Goal: Transaction & Acquisition: Purchase product/service

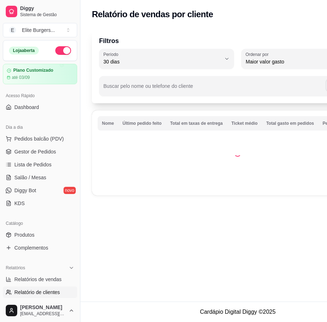
select select "30"
select select "HIGHEST_TOTAL_SPENT_WITH_ORDERS"
click at [43, 301] on span "Relatório de mesas" at bounding box center [35, 304] width 43 height 7
select select "TOTAL_OF_ORDERS"
select select "7"
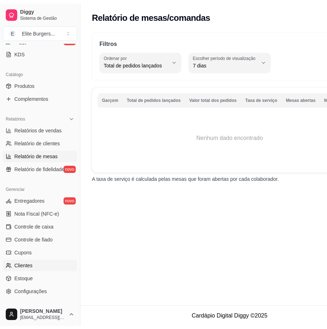
scroll to position [179, 0]
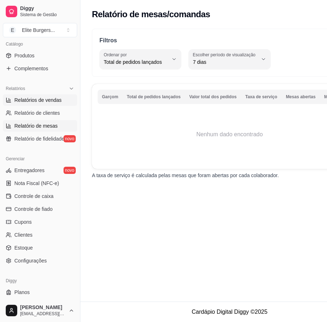
click at [49, 104] on link "Relatórios de vendas" at bounding box center [40, 99] width 74 height 11
select select "ALL"
select select "0"
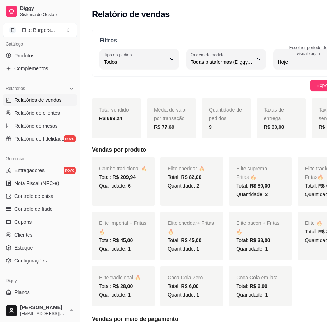
click at [119, 122] on div "R$ 699,24" at bounding box center [116, 118] width 35 height 9
click at [52, 198] on span "Controle de caixa" at bounding box center [33, 195] width 39 height 7
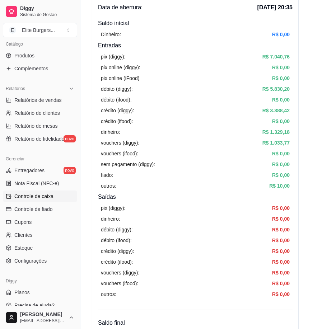
scroll to position [45, 0]
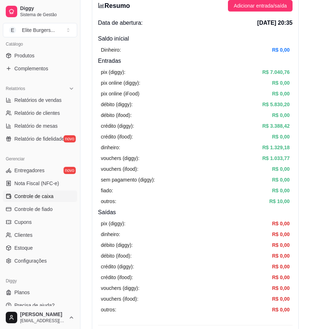
click at [282, 74] on article "R$ 7.040,76" at bounding box center [275, 72] width 27 height 8
click at [257, 23] on span "[DATE] 20:35" at bounding box center [274, 23] width 35 height 9
click at [276, 73] on article "R$ 7.040,76" at bounding box center [275, 72] width 27 height 8
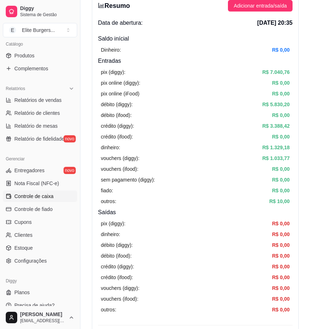
click at [276, 73] on article "R$ 7.040,76" at bounding box center [275, 72] width 27 height 8
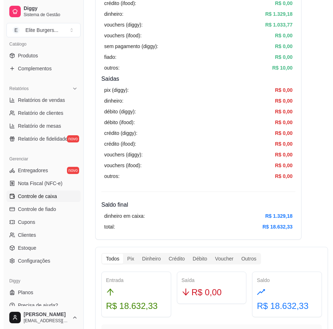
scroll to position [0, 0]
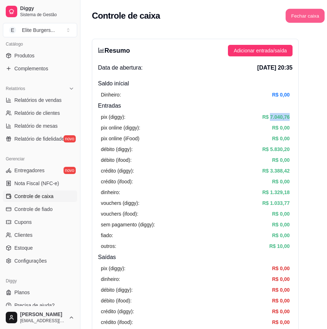
click at [287, 19] on button "Fechar caixa" at bounding box center [304, 16] width 39 height 14
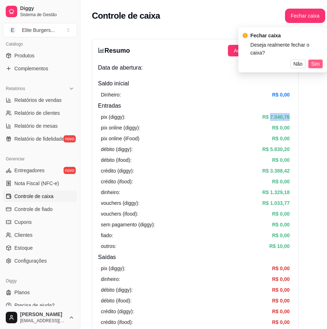
click at [313, 60] on span "Sim" at bounding box center [315, 64] width 9 height 8
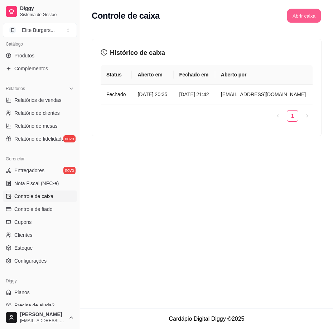
click at [296, 17] on button "Abrir caixa" at bounding box center [304, 16] width 34 height 14
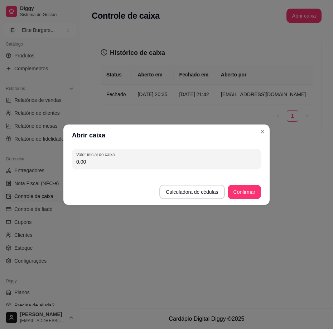
click at [245, 164] on input "0,00" at bounding box center [166, 161] width 181 height 7
click at [220, 163] on input "0,00" at bounding box center [166, 161] width 181 height 7
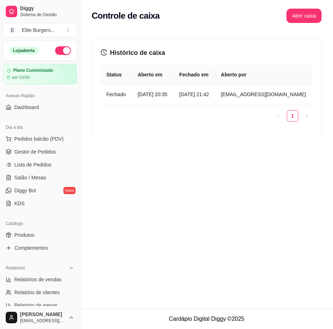
click at [46, 113] on div "Acesso Rápido Dashboard" at bounding box center [40, 101] width 80 height 29
click at [46, 107] on link "Dashboard" at bounding box center [40, 106] width 74 height 11
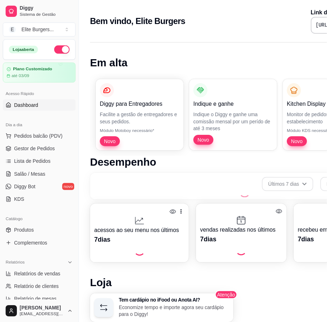
scroll to position [192, 0]
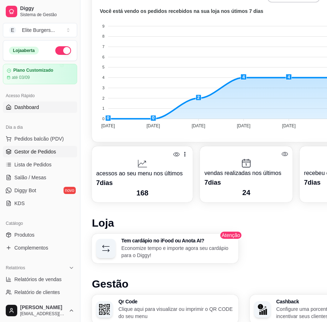
click at [47, 156] on link "Gestor de Pedidos" at bounding box center [40, 151] width 74 height 11
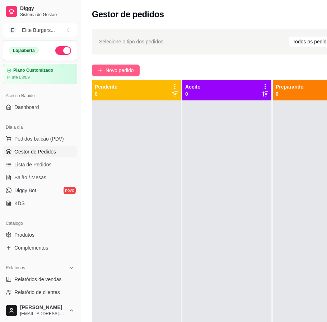
click at [134, 74] on button "Novo pedido" at bounding box center [116, 70] width 48 height 11
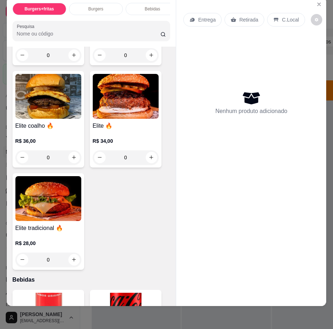
scroll to position [1392, 0]
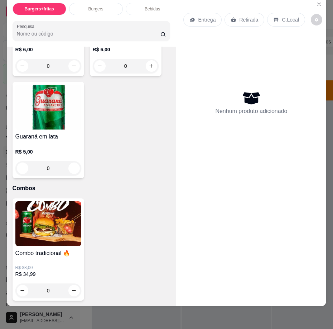
click at [51, 239] on div "Combo tradicional 🔥 R$ 38,00 R$ 34,99 0" at bounding box center [49, 249] width 72 height 102
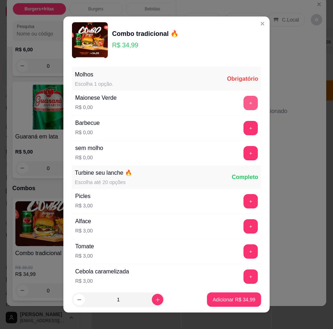
click at [244, 106] on button "+" at bounding box center [251, 103] width 14 height 14
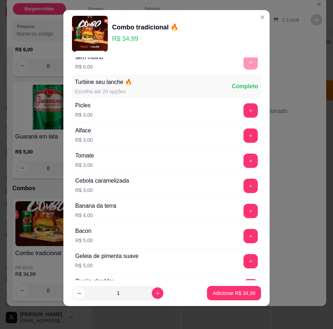
scroll to position [102, 0]
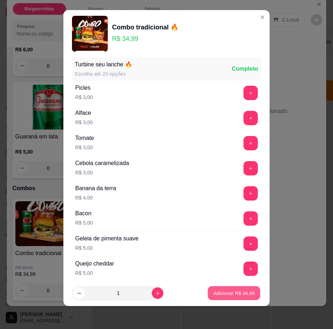
click at [228, 289] on p "Adicionar R$ 34,99" at bounding box center [235, 292] width 42 height 7
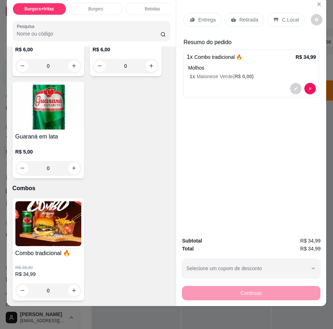
click at [200, 16] on p "Entrega" at bounding box center [207, 19] width 18 height 7
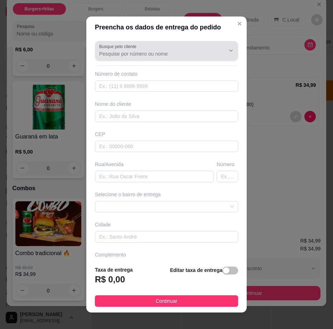
click at [118, 53] on input "Busque pelo cliente" at bounding box center [156, 53] width 115 height 7
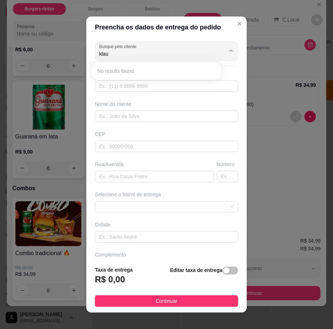
type input "klau"
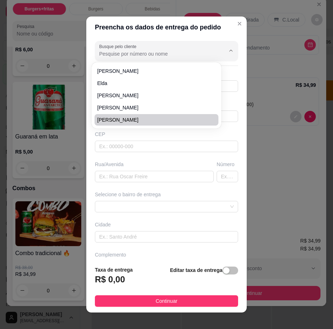
click at [159, 198] on div "Selecione o bairro de entrega" at bounding box center [167, 202] width 146 height 22
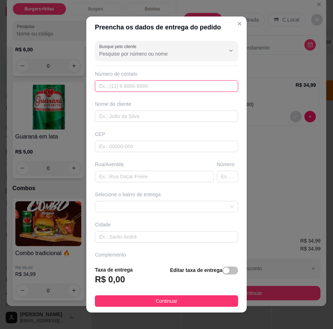
click at [152, 90] on input "text" at bounding box center [166, 85] width 143 height 11
paste input "[PHONE_NUMBER]"
type input "[PHONE_NUMBER]"
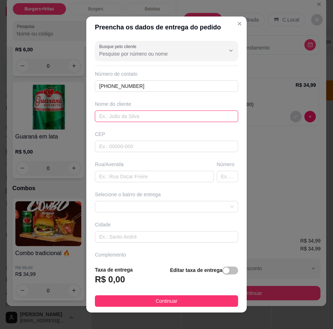
click at [158, 118] on input "text" at bounding box center [166, 115] width 143 height 11
type input "L"
type input "[PERSON_NAME]"
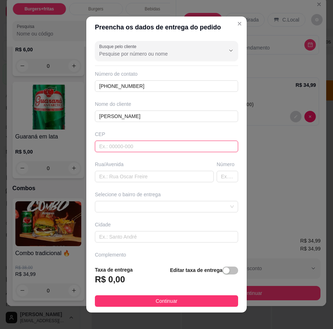
click at [147, 140] on input "text" at bounding box center [166, 145] width 143 height 11
type input "68515000"
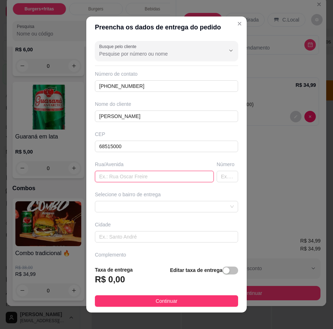
click at [153, 175] on input "text" at bounding box center [154, 176] width 119 height 11
paste input "[PHONE_NUMBER]"
drag, startPoint x: 176, startPoint y: 180, endPoint x: 60, endPoint y: 180, distance: 116.1
click at [60, 180] on div "Preencha os dados de entrega do pedido Busque pelo cliente Número de contato [P…" at bounding box center [166, 164] width 333 height 329
type input "RUa 19"
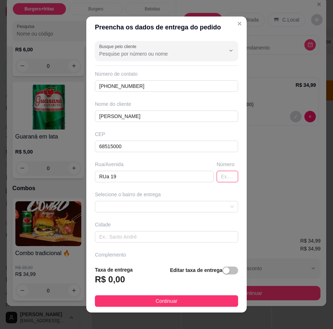
click at [217, 177] on input "text" at bounding box center [228, 176] width 22 height 11
click at [201, 204] on span at bounding box center [166, 206] width 135 height 11
type input "228"
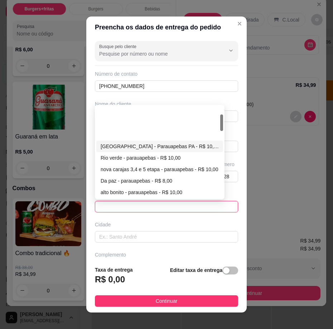
scroll to position [45, 0]
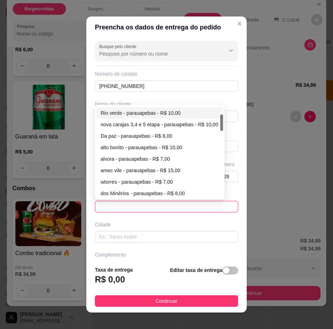
click at [176, 203] on span at bounding box center [166, 206] width 135 height 11
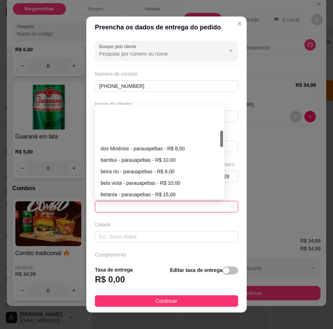
scroll to position [134, 0]
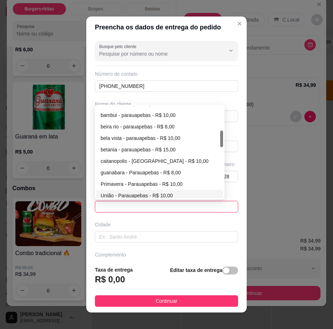
click at [149, 193] on div "União - Parauapebas - R$ 10,00" at bounding box center [160, 195] width 118 height 8
type input "Parauapebas"
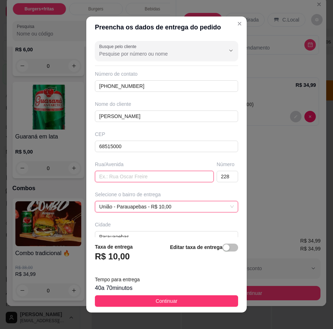
click at [131, 175] on input "text" at bounding box center [154, 176] width 119 height 11
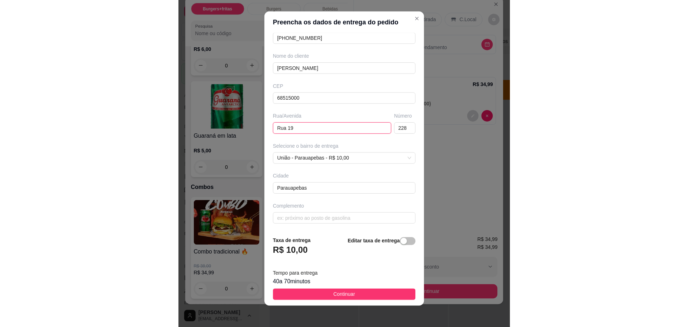
scroll to position [6, 0]
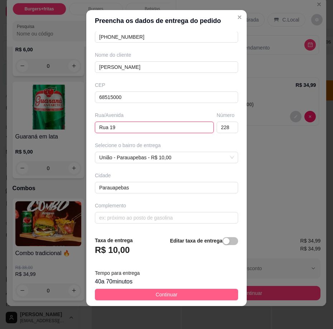
type input "Rua 19"
click at [161, 296] on span "Continuar" at bounding box center [167, 294] width 22 height 8
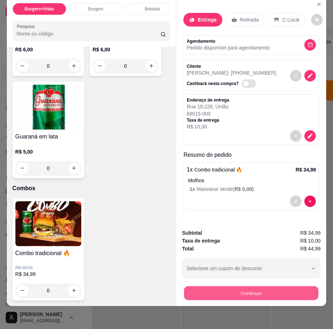
click at [281, 286] on button "Continuar" at bounding box center [251, 293] width 134 height 14
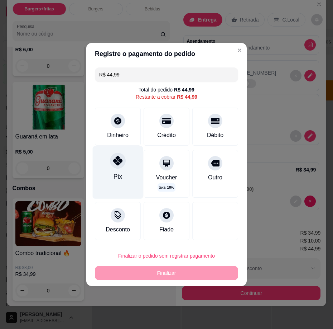
click at [110, 174] on div "Pix" at bounding box center [118, 172] width 51 height 52
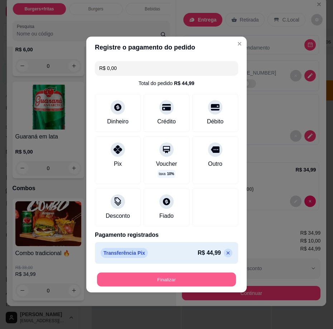
click at [163, 285] on button "Finalizar" at bounding box center [166, 279] width 139 height 14
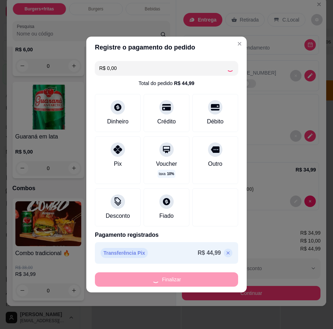
type input "-R$ 44,99"
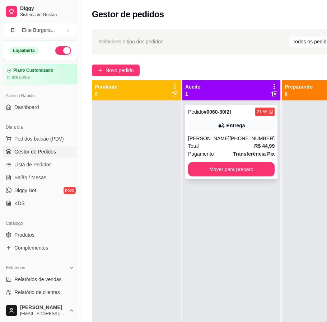
click at [248, 127] on div "Entrega" at bounding box center [231, 125] width 86 height 10
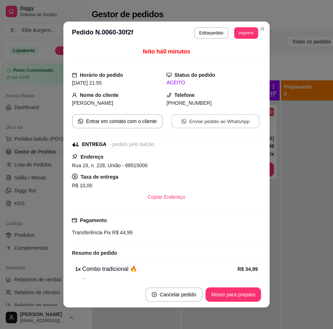
click at [240, 122] on button "Enviar pedido ao WhatsApp" at bounding box center [216, 121] width 88 height 14
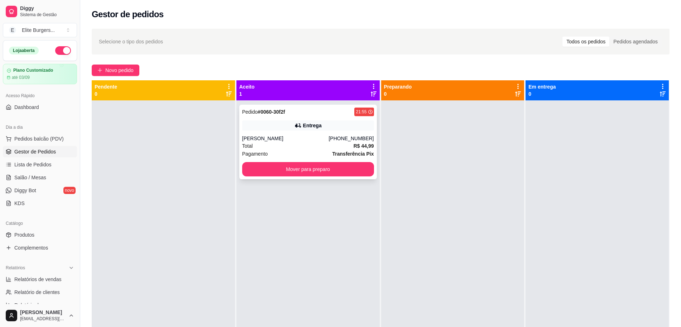
click at [326, 129] on div "Entrega" at bounding box center [308, 125] width 132 height 10
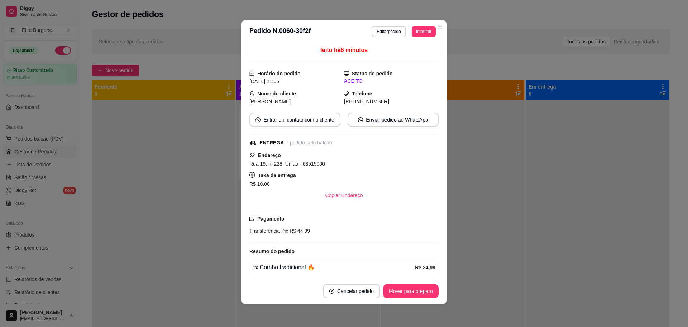
click at [270, 166] on span "Rua 19, n. 228, União - 68515000" at bounding box center [287, 164] width 76 height 6
click at [315, 166] on span "Rua 19, n. 228, União - 68515000" at bounding box center [287, 164] width 76 height 6
click at [258, 184] on span "R$ 10,00" at bounding box center [259, 184] width 20 height 6
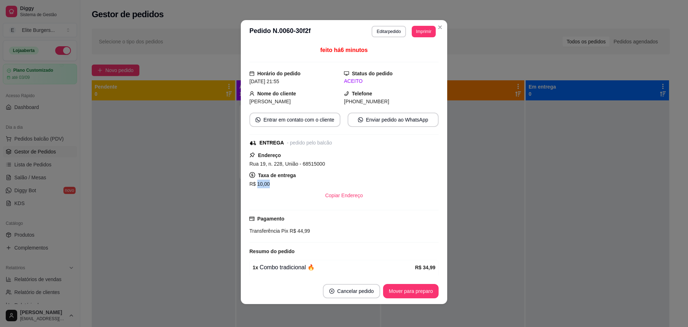
click at [258, 184] on span "R$ 10,00" at bounding box center [259, 184] width 20 height 6
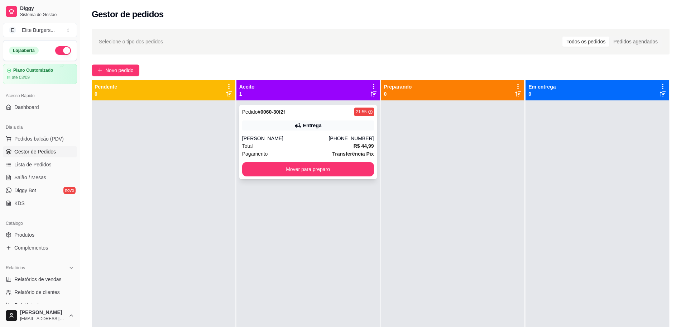
click at [326, 150] on span "Transferência Pix" at bounding box center [354, 154] width 42 height 8
click at [319, 125] on div "Entrega" at bounding box center [308, 125] width 132 height 10
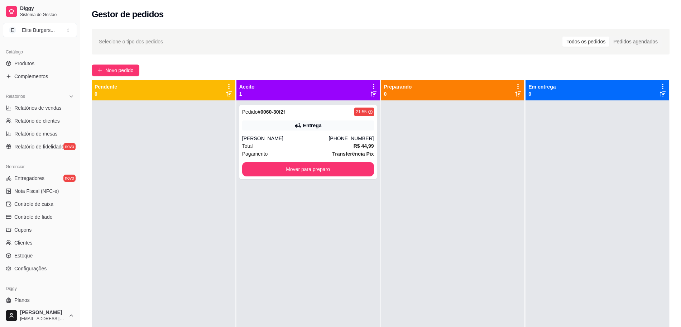
scroll to position [179, 0]
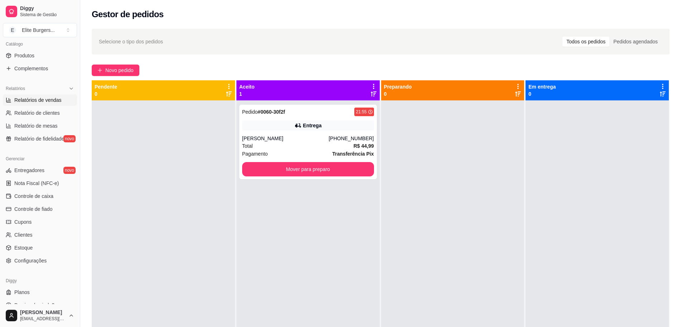
click at [37, 98] on span "Relatórios de vendas" at bounding box center [37, 99] width 47 height 7
select select "ALL"
select select "0"
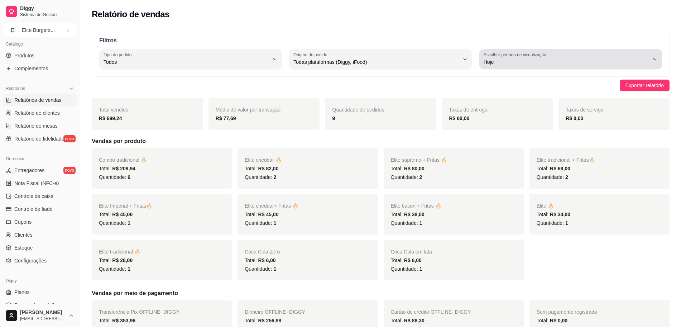
click at [326, 64] on span "Hoje" at bounding box center [567, 61] width 166 height 7
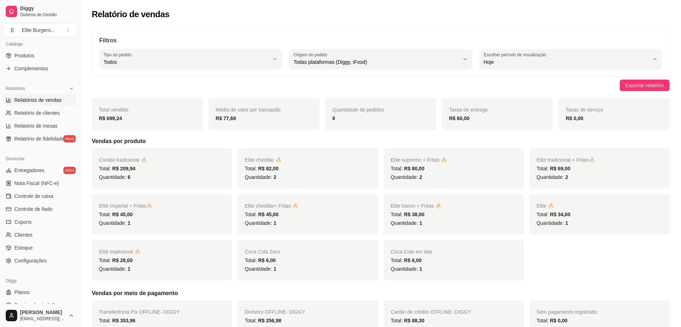
click at [326, 152] on span "Customizado" at bounding box center [568, 149] width 158 height 7
type input "-1"
select select "-1"
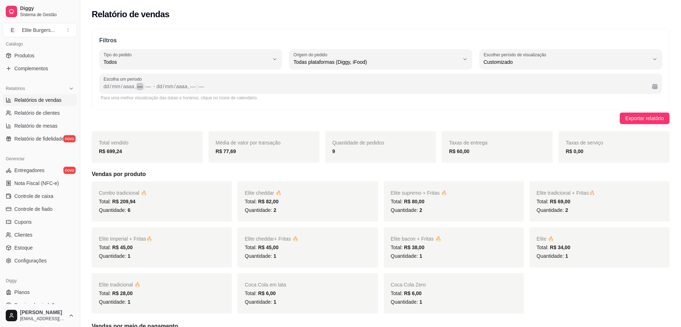
click at [141, 90] on div "––" at bounding box center [140, 86] width 7 height 7
click at [113, 89] on div "mm" at bounding box center [116, 86] width 10 height 7
click at [103, 86] on div "dd" at bounding box center [106, 86] width 7 height 7
click at [155, 90] on div "dd / mm / aaaa , –– : ––" at bounding box center [400, 86] width 493 height 9
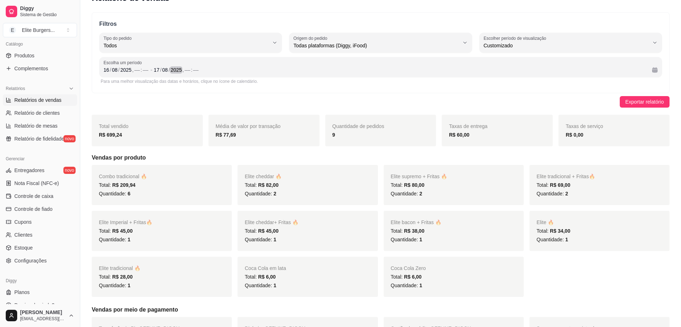
scroll to position [0, 0]
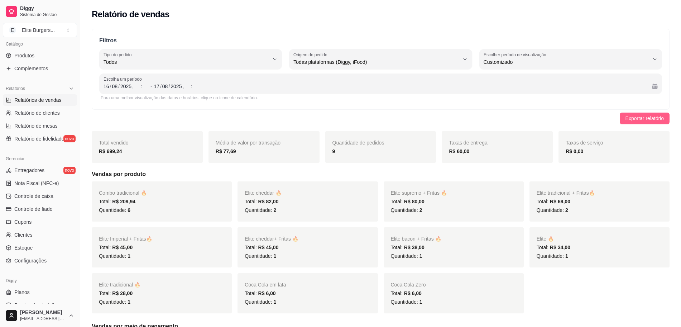
click at [326, 114] on span "Exportar relatório" at bounding box center [645, 118] width 38 height 8
click at [133, 85] on div "," at bounding box center [133, 86] width 3 height 7
click at [137, 86] on div "––" at bounding box center [137, 86] width 7 height 7
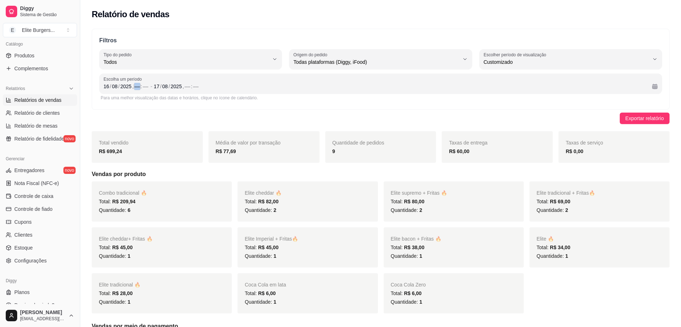
click at [137, 86] on div "––" at bounding box center [137, 86] width 7 height 7
click at [181, 85] on div "2025" at bounding box center [176, 86] width 13 height 7
click at [185, 87] on div "––" at bounding box center [187, 86] width 7 height 7
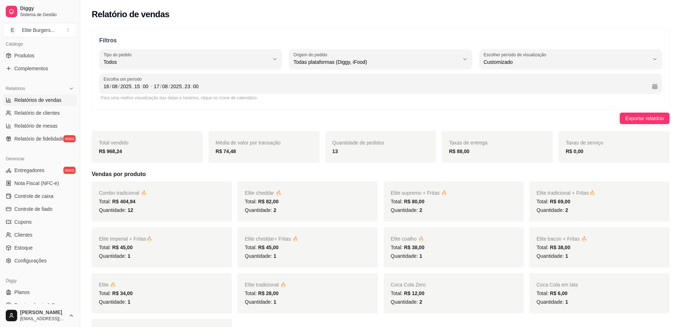
click at [326, 153] on strong "R$ 88,00" at bounding box center [459, 151] width 20 height 6
click at [326, 152] on strong "R$ 88,00" at bounding box center [459, 151] width 20 height 6
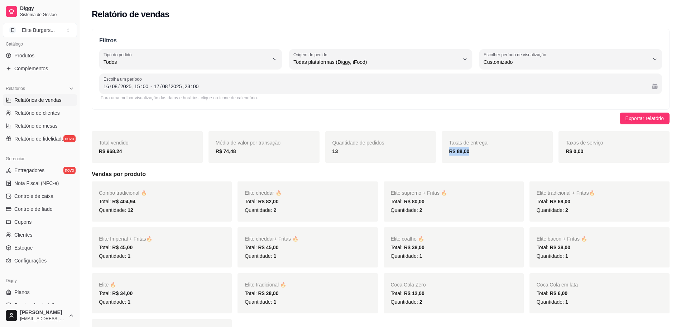
click at [326, 152] on strong "R$ 88,00" at bounding box center [459, 151] width 20 height 6
click at [326, 120] on div "Exportar relatório" at bounding box center [381, 118] width 578 height 11
click at [79, 159] on button "Toggle Sidebar" at bounding box center [80, 163] width 6 height 327
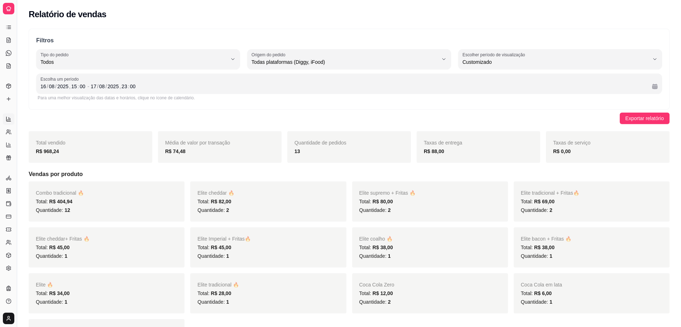
scroll to position [44, 0]
click at [18, 110] on button "Toggle Sidebar" at bounding box center [17, 163] width 6 height 327
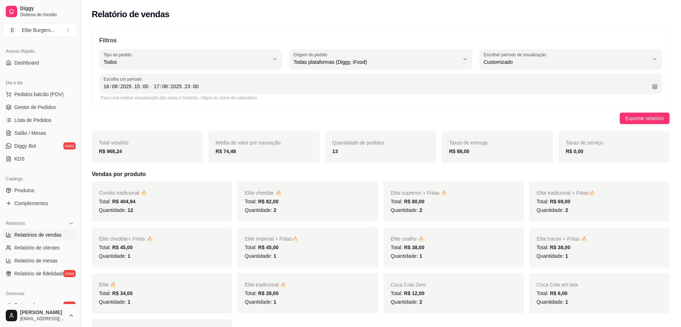
scroll to position [118, 0]
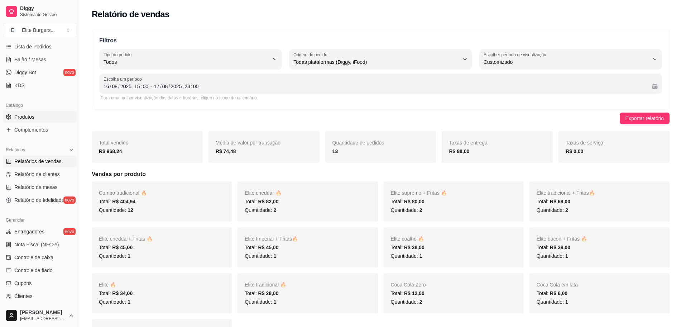
click at [38, 115] on link "Produtos" at bounding box center [40, 116] width 74 height 11
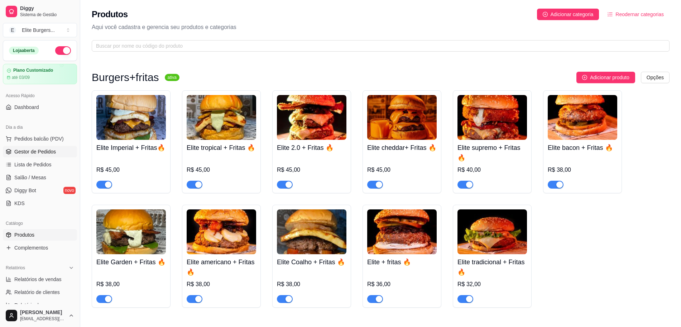
click at [47, 150] on span "Gestor de Pedidos" at bounding box center [35, 151] width 42 height 7
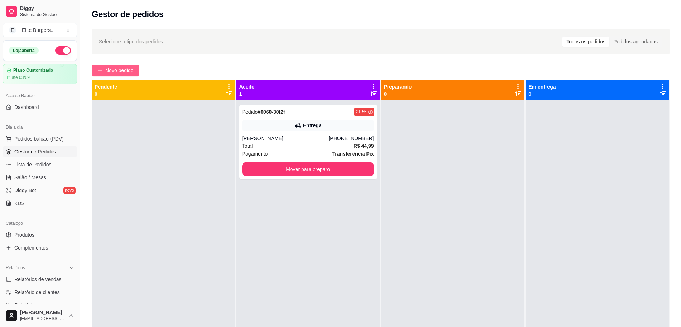
click at [96, 66] on button "Novo pedido" at bounding box center [116, 70] width 48 height 11
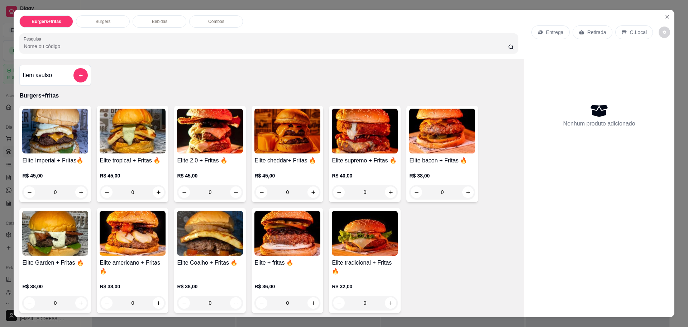
click at [77, 191] on div "0" at bounding box center [55, 192] width 66 height 14
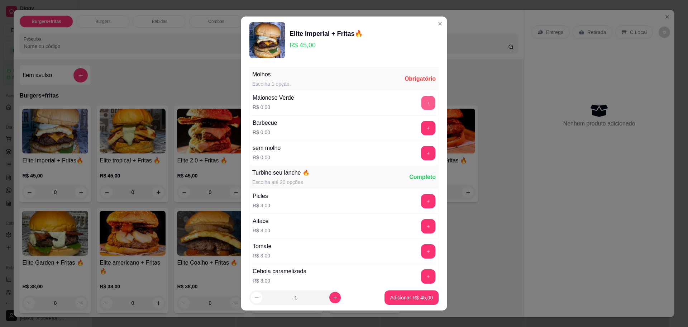
click at [326, 100] on button "+" at bounding box center [428, 103] width 14 height 14
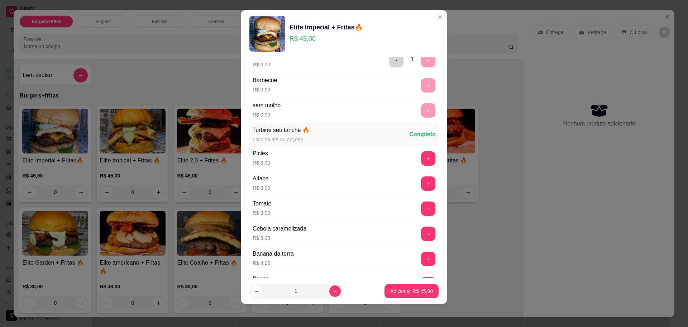
scroll to position [102, 0]
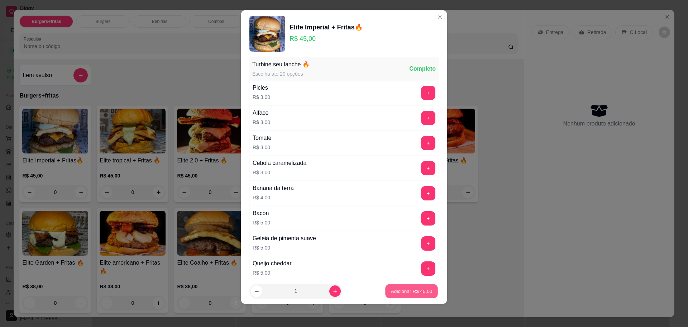
click at [326, 292] on p "Adicionar R$ 45,00" at bounding box center [412, 291] width 42 height 7
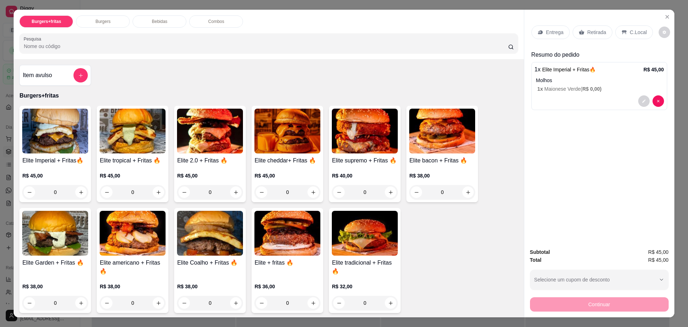
click at [156, 194] on div "0" at bounding box center [133, 192] width 66 height 14
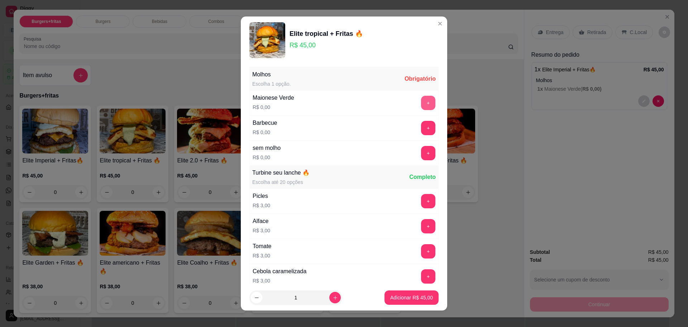
click at [326, 101] on button "+" at bounding box center [428, 103] width 14 height 14
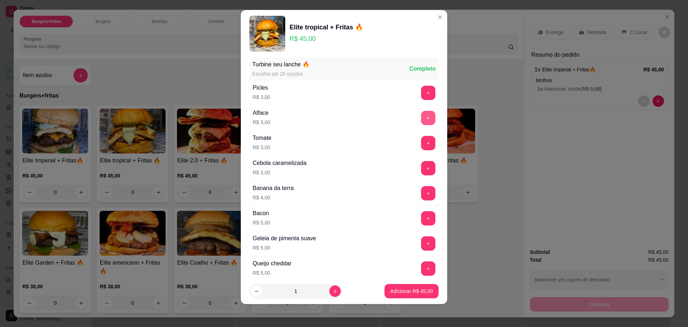
click at [326, 115] on button "+" at bounding box center [428, 118] width 14 height 14
click at [326, 143] on button "+" at bounding box center [428, 143] width 14 height 14
click at [326, 142] on button "-" at bounding box center [397, 143] width 14 height 14
click at [326, 120] on button "-" at bounding box center [397, 118] width 14 height 14
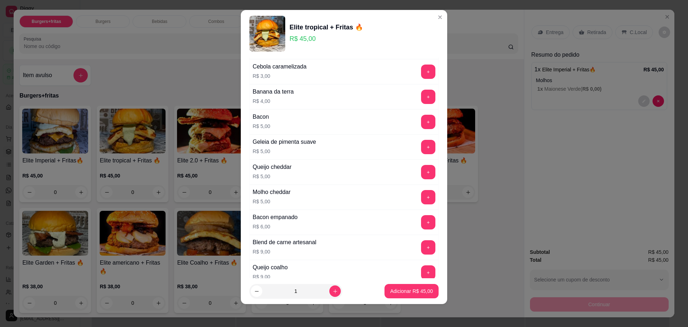
scroll to position [306, 0]
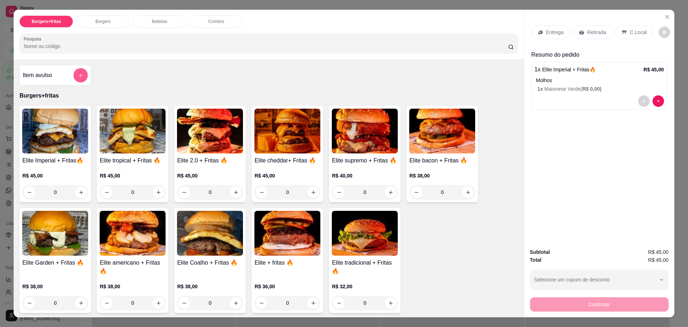
click at [74, 77] on button "add-separate-item" at bounding box center [80, 75] width 14 height 14
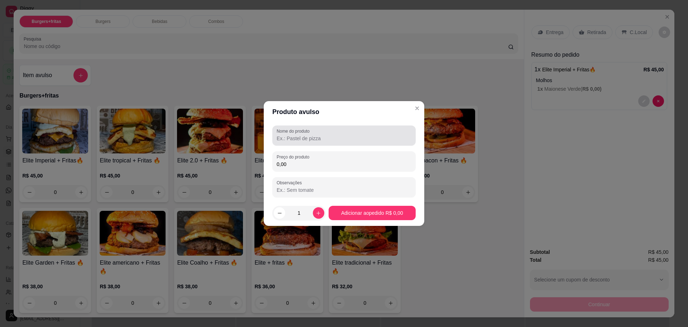
click at [282, 145] on div "Nome do produto" at bounding box center [343, 135] width 143 height 20
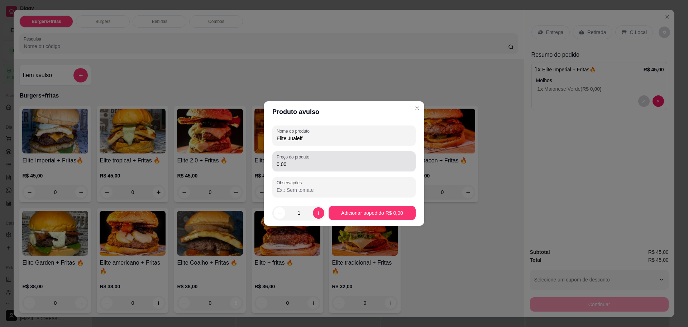
type input "Elite Jualeff"
click at [293, 159] on label "Preço do produto" at bounding box center [294, 157] width 35 height 6
click at [293, 161] on input "0,00" at bounding box center [344, 164] width 135 height 7
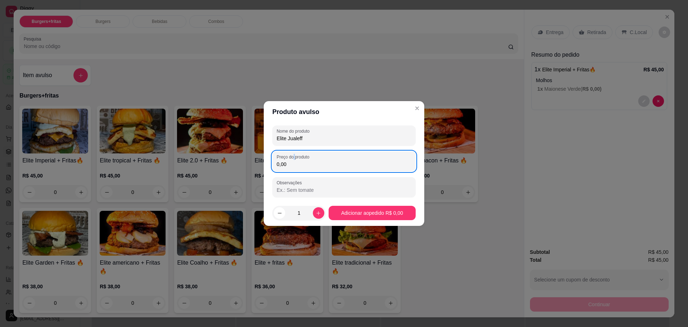
click at [293, 159] on label "Preço do produto" at bounding box center [294, 157] width 35 height 6
click at [293, 161] on input "0,00" at bounding box center [344, 164] width 135 height 7
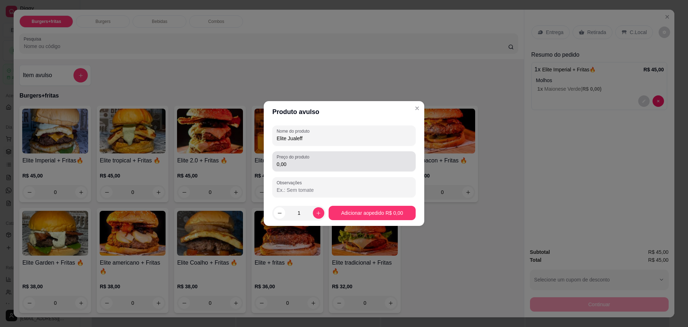
click at [293, 164] on input "0,00" at bounding box center [344, 164] width 135 height 7
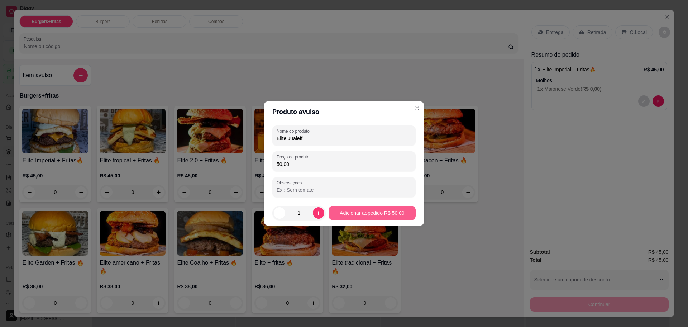
type input "50,00"
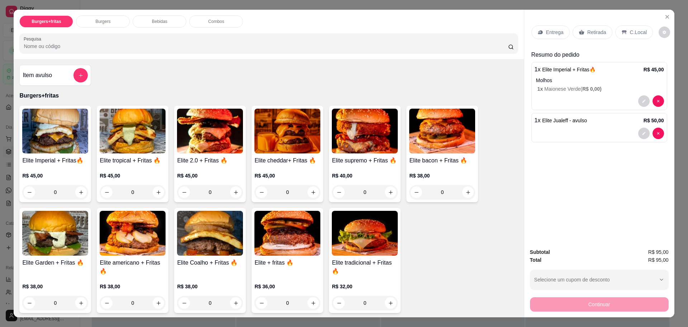
click at [326, 31] on p "Entrega" at bounding box center [555, 32] width 18 height 7
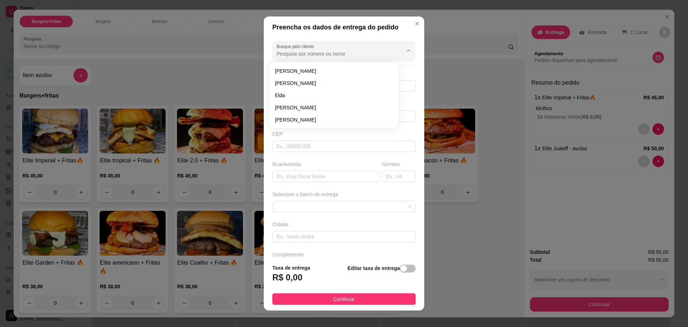
click at [308, 55] on input "Busque pelo cliente" at bounding box center [334, 53] width 115 height 7
type input "juallef"
click at [306, 83] on span "juallef" at bounding box center [330, 83] width 111 height 7
type input "94984012089"
type input "juallef"
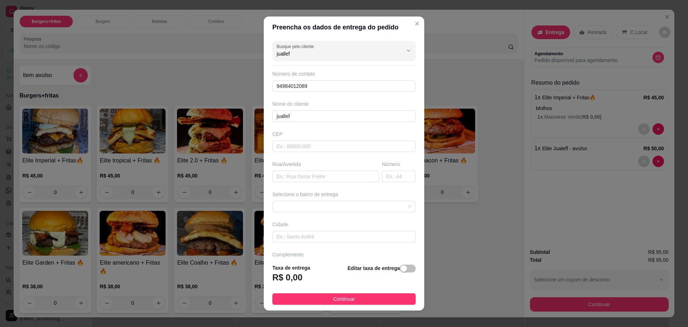
type input "juallef"
click at [309, 200] on div "Selecione o bairro de entrega" at bounding box center [344, 202] width 146 height 22
click at [310, 205] on span at bounding box center [344, 206] width 135 height 11
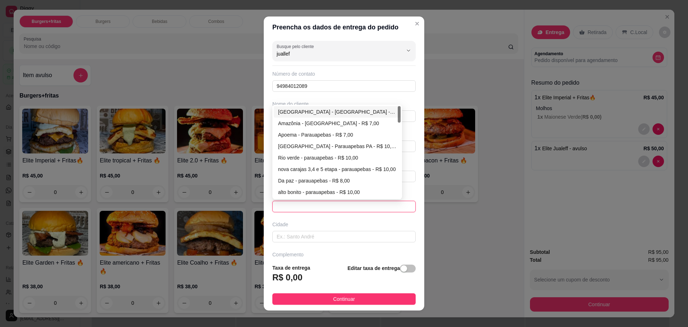
click at [318, 112] on div "[GEOGRAPHIC_DATA] - [GEOGRAPHIC_DATA] - R$ 4,00" at bounding box center [337, 112] width 118 height 8
type input "Parauapebas"
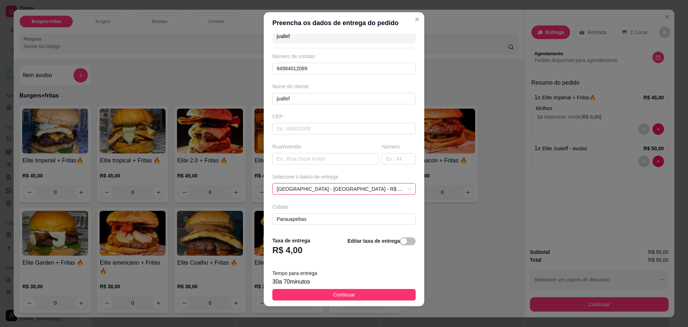
scroll to position [6, 0]
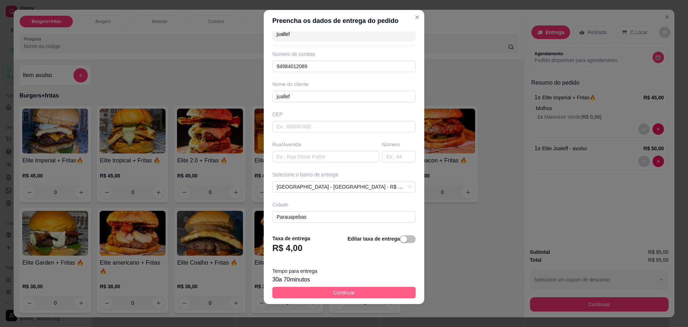
click at [326, 291] on span "Continuar" at bounding box center [344, 293] width 22 height 8
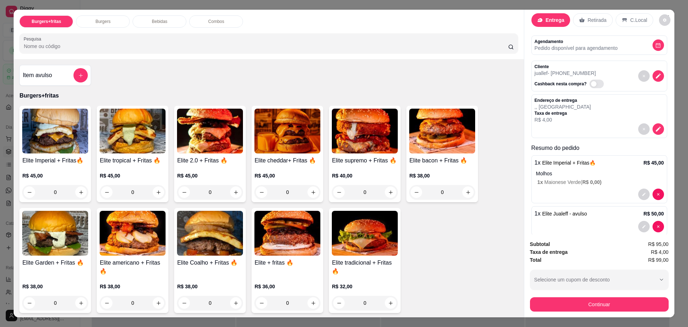
scroll to position [23, 0]
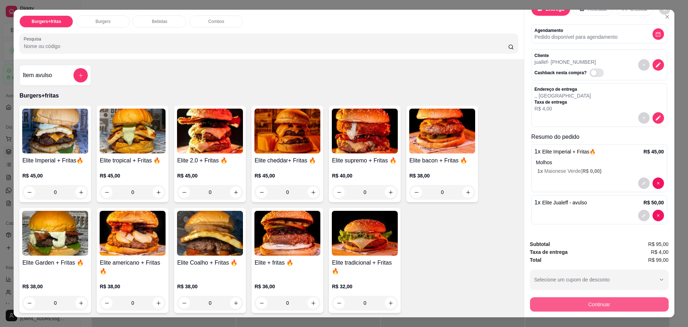
click at [326, 310] on button "Continuar" at bounding box center [599, 304] width 139 height 14
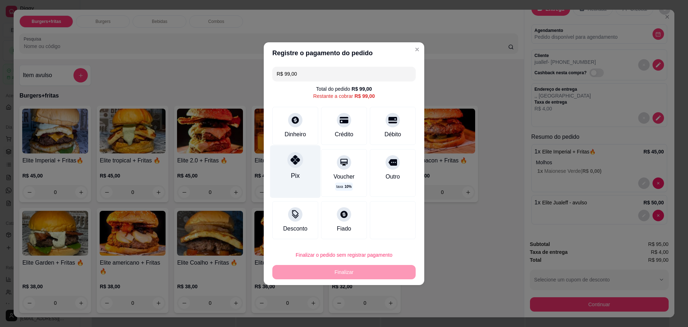
click at [294, 172] on div "Pix" at bounding box center [295, 175] width 9 height 9
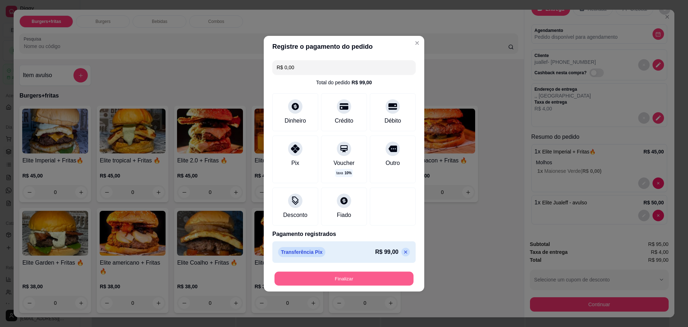
click at [326, 275] on button "Finalizar" at bounding box center [344, 278] width 139 height 14
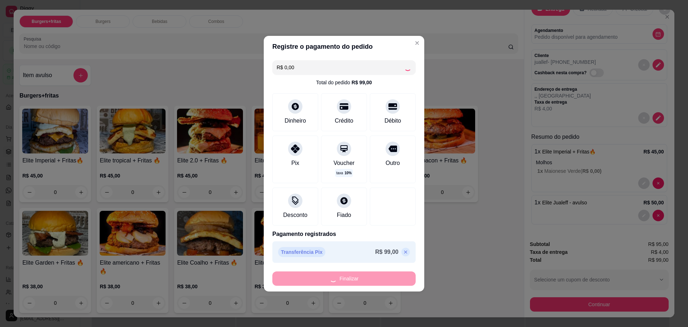
type input "-R$ 99,00"
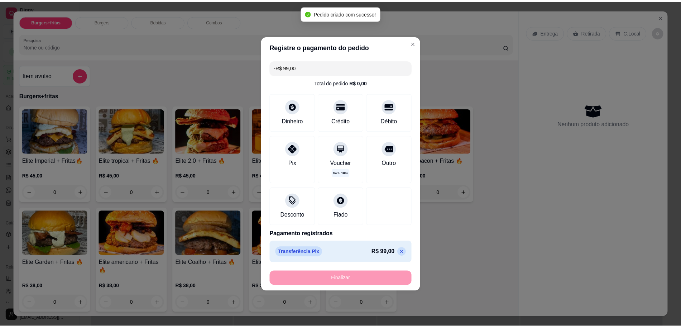
scroll to position [0, 0]
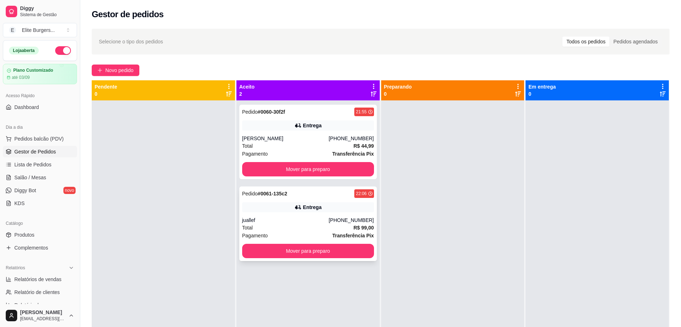
click at [320, 208] on div "Entrega" at bounding box center [308, 207] width 132 height 10
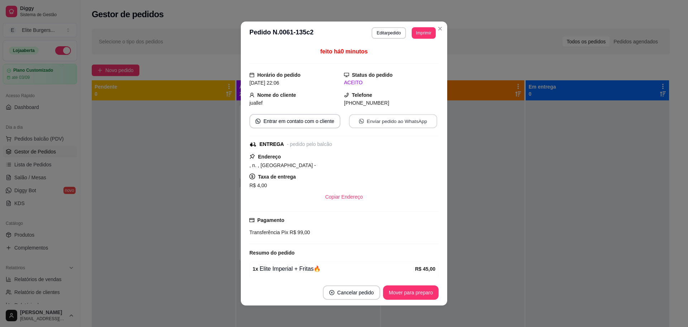
click at [326, 122] on button "Enviar pedido ao WhatsApp" at bounding box center [393, 121] width 88 height 14
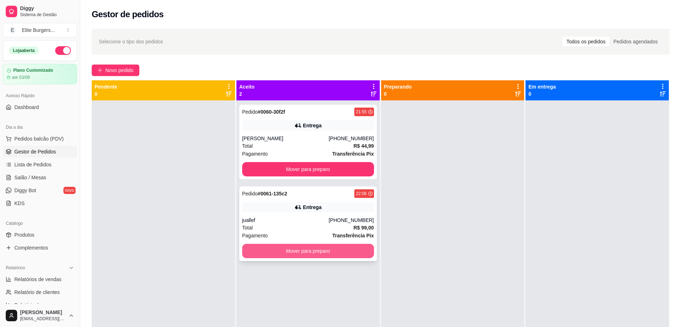
click at [326, 256] on button "Mover para preparo" at bounding box center [308, 251] width 132 height 14
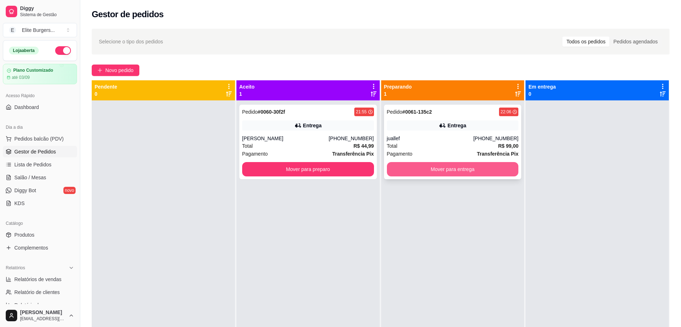
click at [326, 165] on button "Mover para entrega" at bounding box center [453, 169] width 132 height 14
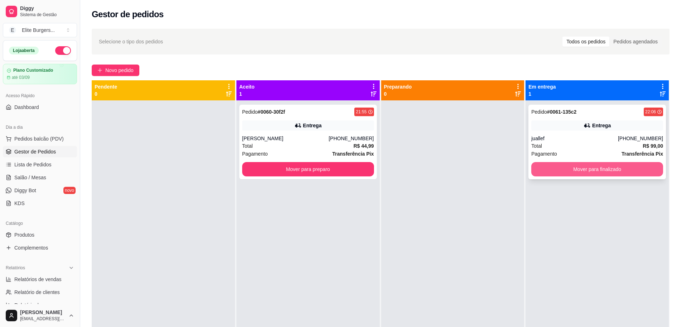
click at [326, 163] on button "Mover para finalizado" at bounding box center [598, 169] width 132 height 14
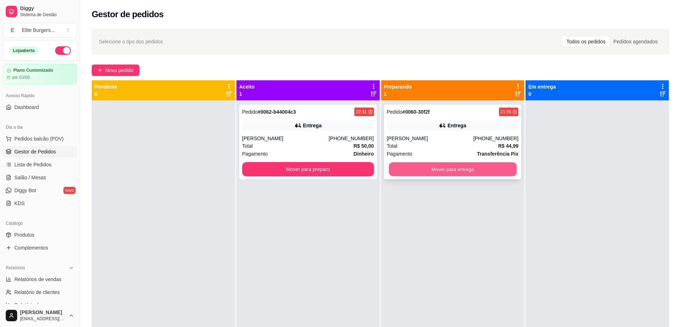
click at [326, 170] on button "Mover para entrega" at bounding box center [453, 169] width 128 height 14
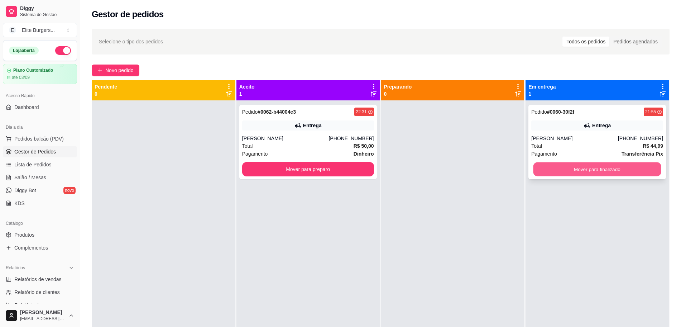
click at [326, 172] on button "Mover para finalizado" at bounding box center [598, 169] width 128 height 14
